Goal: Connect with others: Participate in discussion

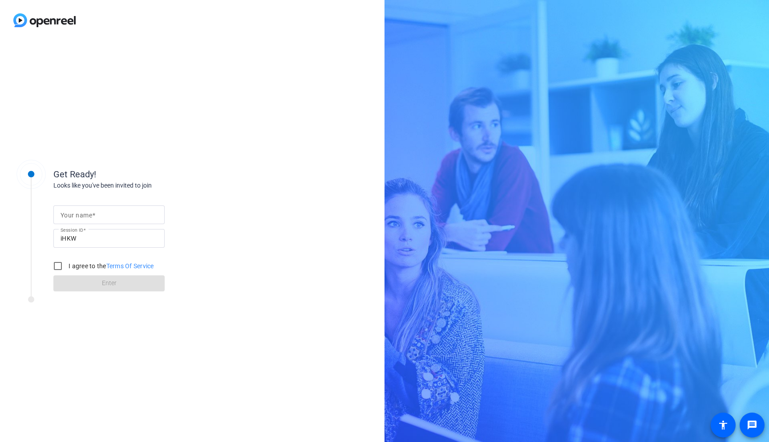
click at [95, 214] on span at bounding box center [93, 214] width 3 height 7
click at [95, 214] on input "Your name" at bounding box center [109, 214] width 97 height 11
type input "RUBY"
click at [57, 265] on input "I agree to the Terms Of Service" at bounding box center [58, 266] width 18 height 18
checkbox input "true"
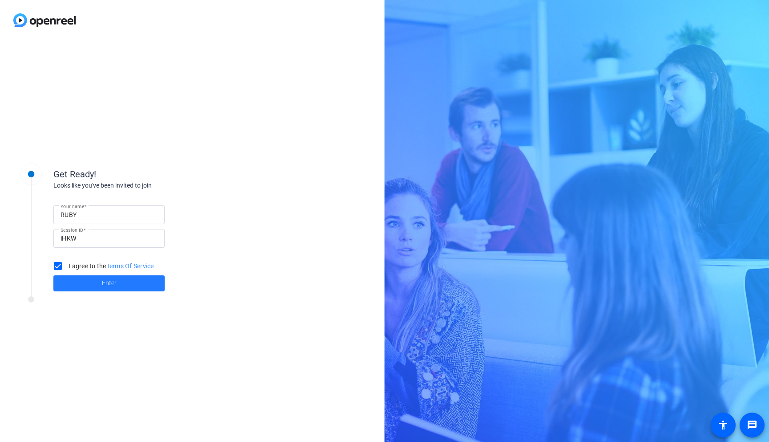
drag, startPoint x: 70, startPoint y: 275, endPoint x: 74, endPoint y: 278, distance: 5.4
click at [70, 275] on span at bounding box center [108, 282] width 111 height 21
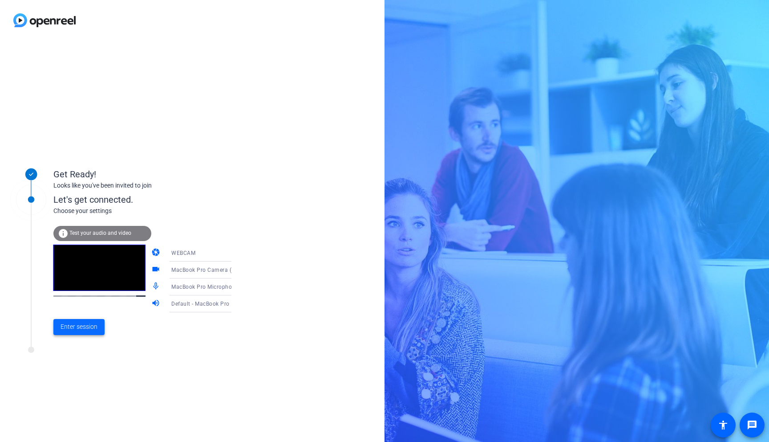
click at [78, 328] on span "Enter session" at bounding box center [79, 326] width 37 height 9
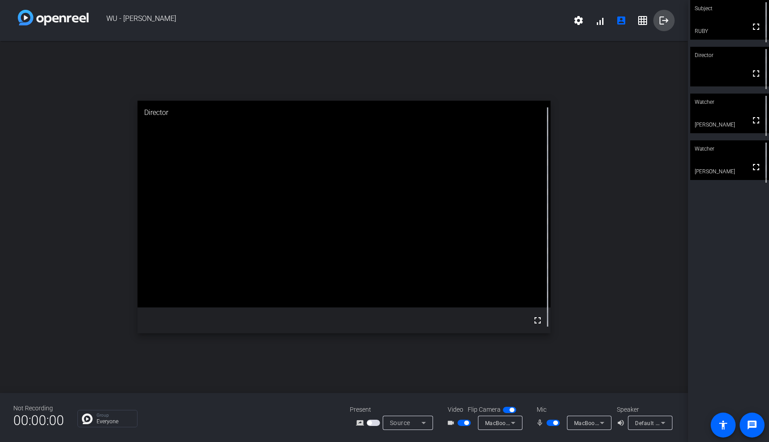
click at [664, 22] on mat-icon "logout" at bounding box center [664, 20] width 11 height 11
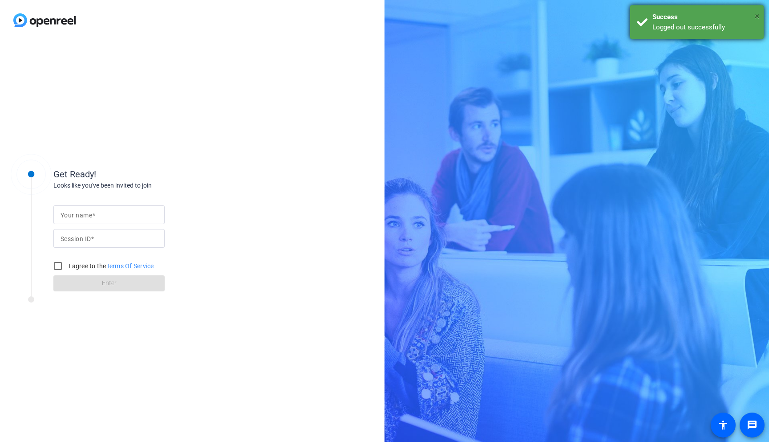
click at [758, 15] on span "×" at bounding box center [757, 16] width 5 height 11
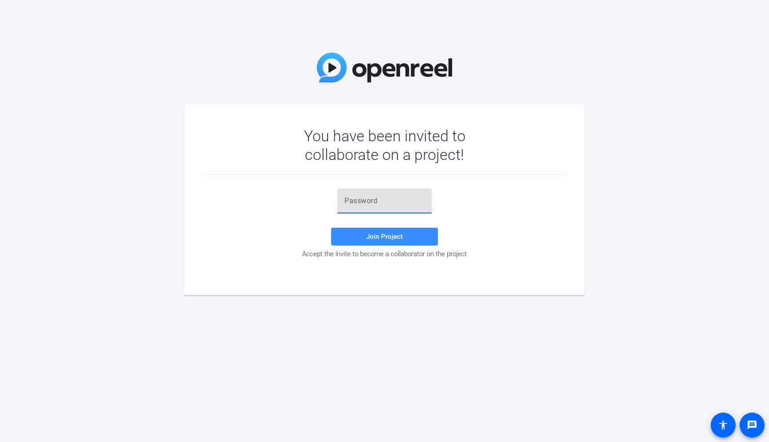
click at [386, 203] on input "text" at bounding box center [385, 200] width 80 height 11
click at [191, 124] on mat-card "You have been invited to collaborate on a project! Join Project Accept the invi…" at bounding box center [384, 199] width 401 height 191
drag, startPoint x: 360, startPoint y: 200, endPoint x: 383, endPoint y: 228, distance: 36.0
click at [360, 200] on input "text" at bounding box center [385, 200] width 80 height 11
paste input "tJ1h#;"
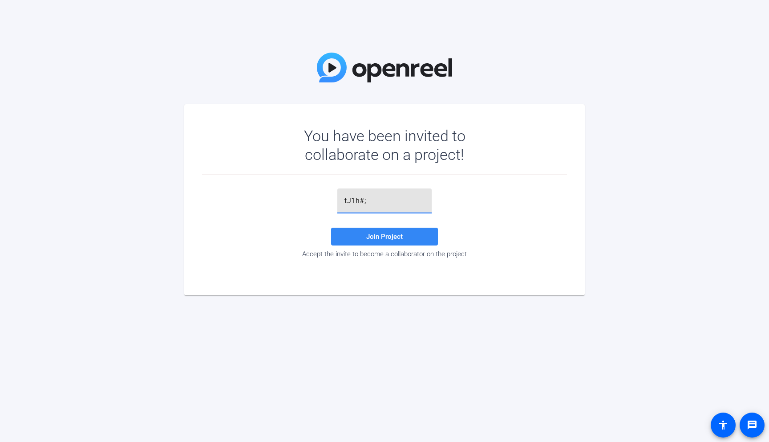
type input "tJ1h#;"
click at [392, 238] on span "Join Project" at bounding box center [384, 236] width 37 height 8
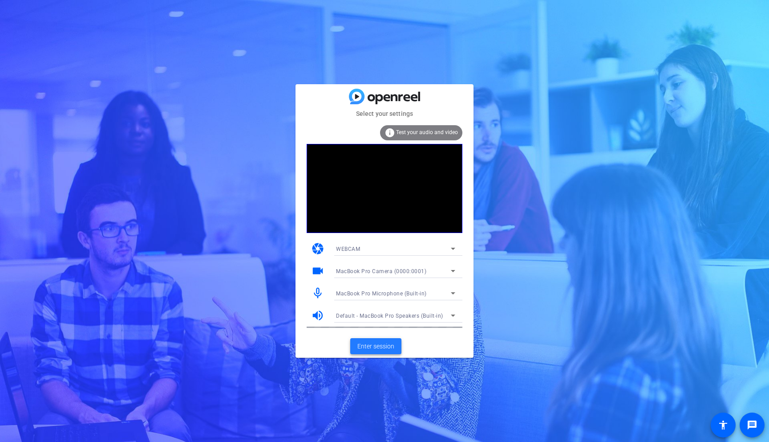
click at [381, 350] on span "Enter session" at bounding box center [376, 345] width 37 height 9
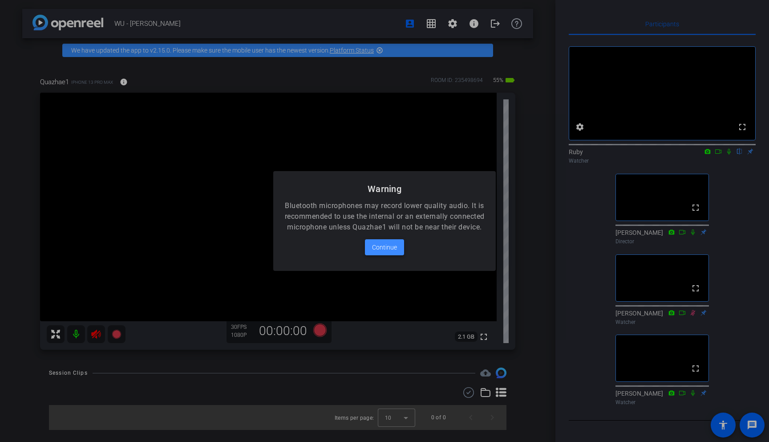
click at [390, 252] on span "Continue" at bounding box center [384, 247] width 25 height 11
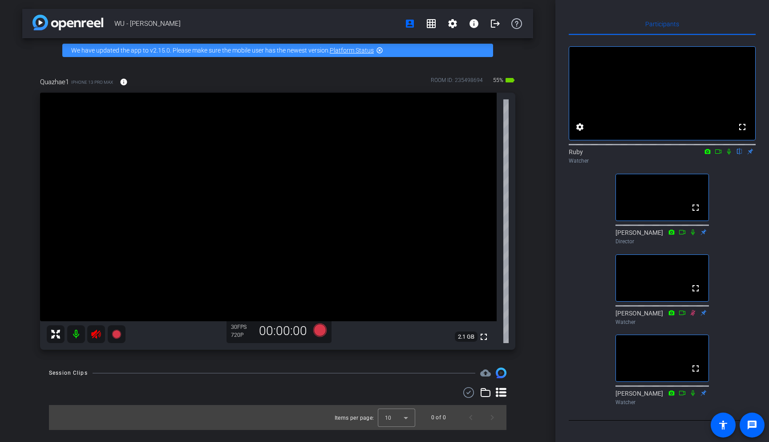
click at [729, 154] on icon at bounding box center [730, 152] width 4 height 6
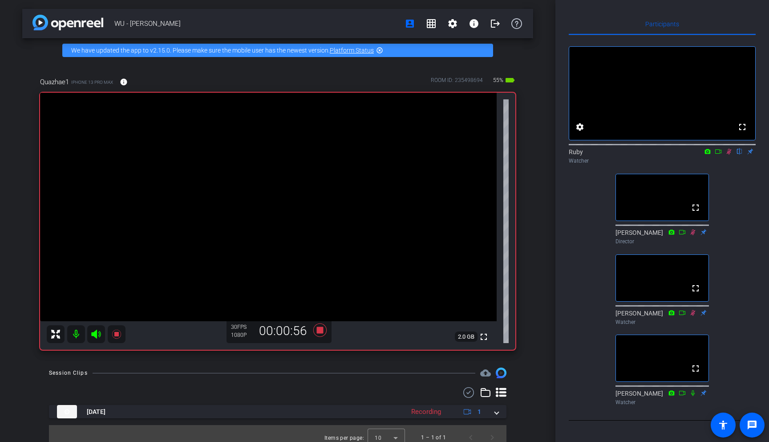
click at [729, 154] on icon at bounding box center [729, 152] width 5 height 6
click at [728, 154] on icon at bounding box center [729, 151] width 7 height 6
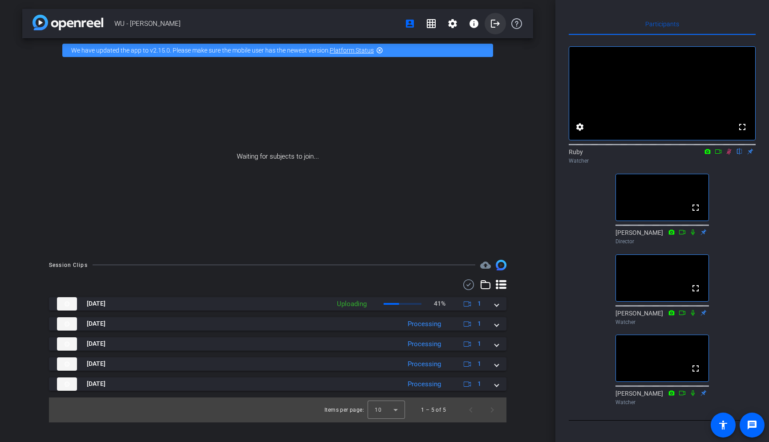
click at [495, 24] on mat-icon "logout" at bounding box center [495, 23] width 11 height 11
